Goal: Information Seeking & Learning: Learn about a topic

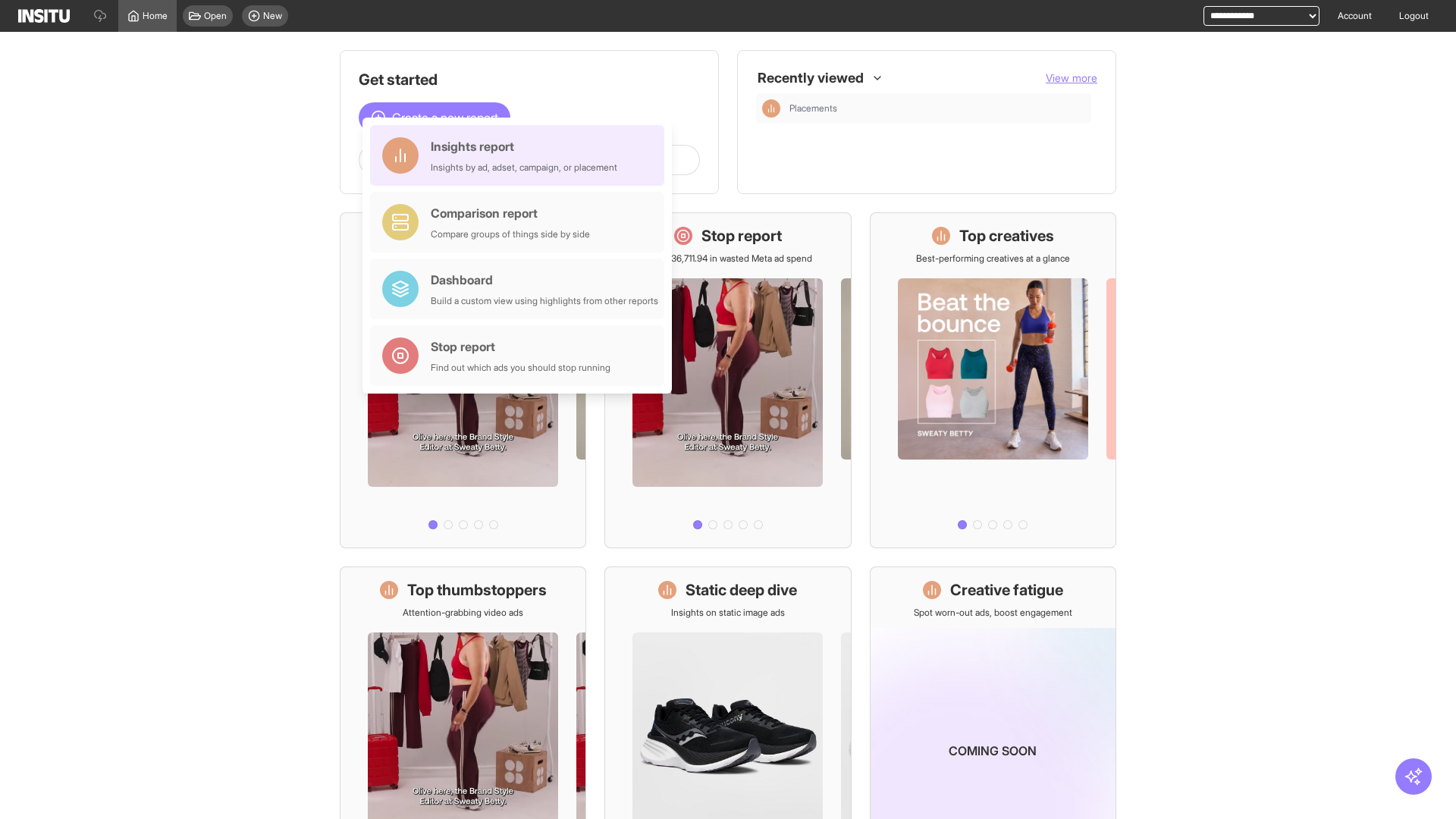
click at [521, 156] on div "Insights report Insights by ad, adset, campaign, or placement" at bounding box center [523, 156] width 186 height 36
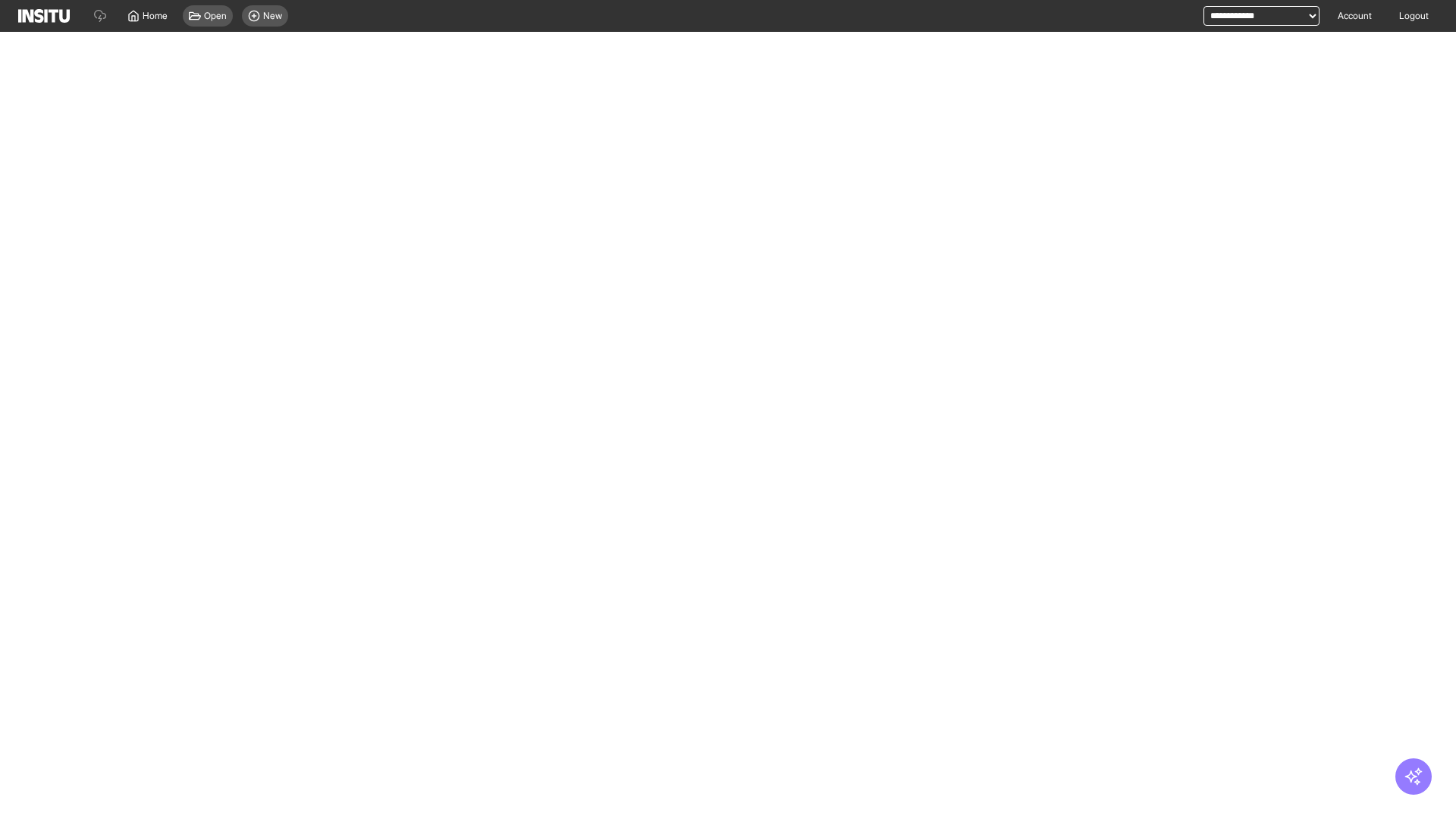
select select "**"
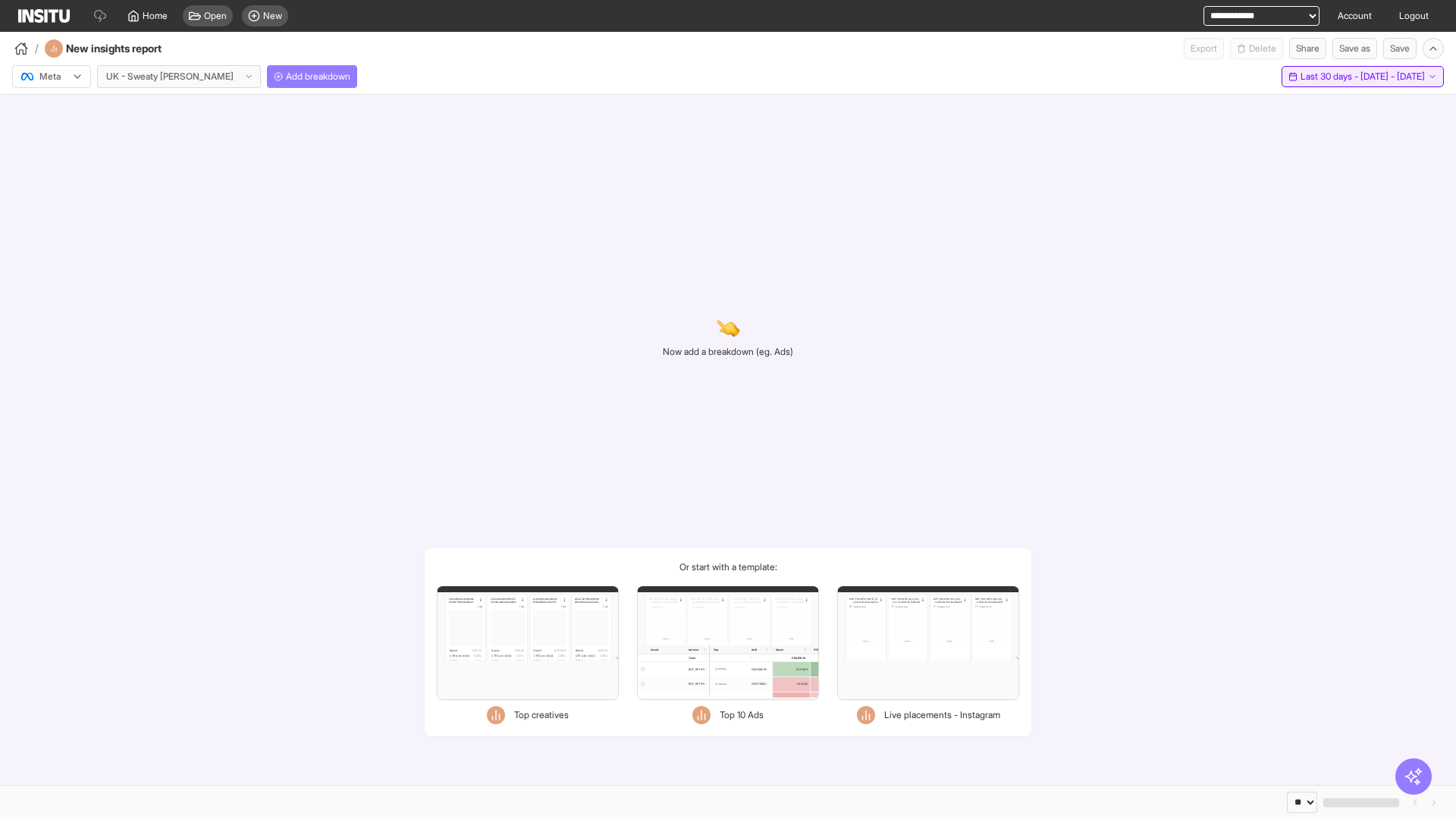
click at [1328, 76] on span "Last 30 days - [DATE] - [DATE]" at bounding box center [1363, 76] width 125 height 12
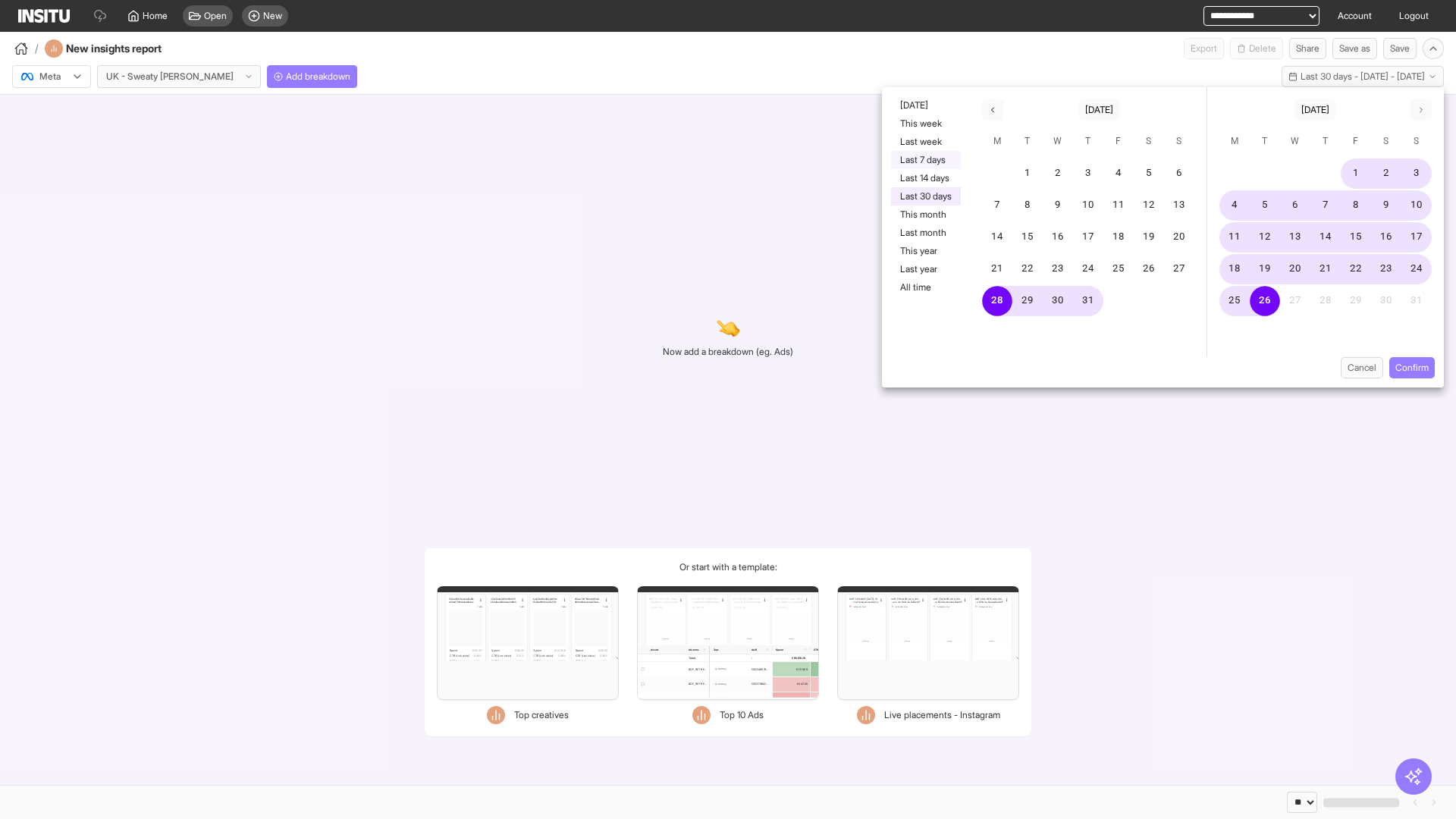
click at [924, 160] on button "Last 7 days" at bounding box center [925, 159] width 70 height 18
